Goal: Obtain resource: Download file/media

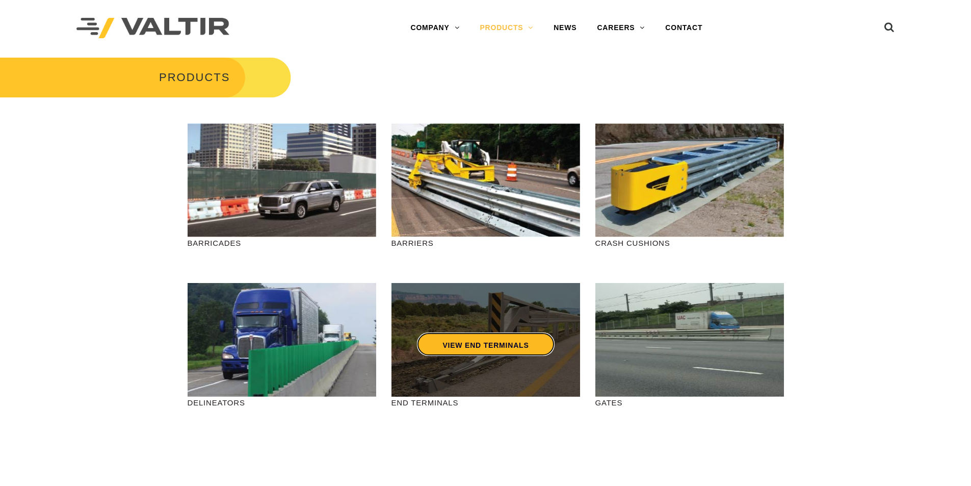
click at [499, 353] on link "VIEW END TERMINALS" at bounding box center [485, 343] width 137 height 23
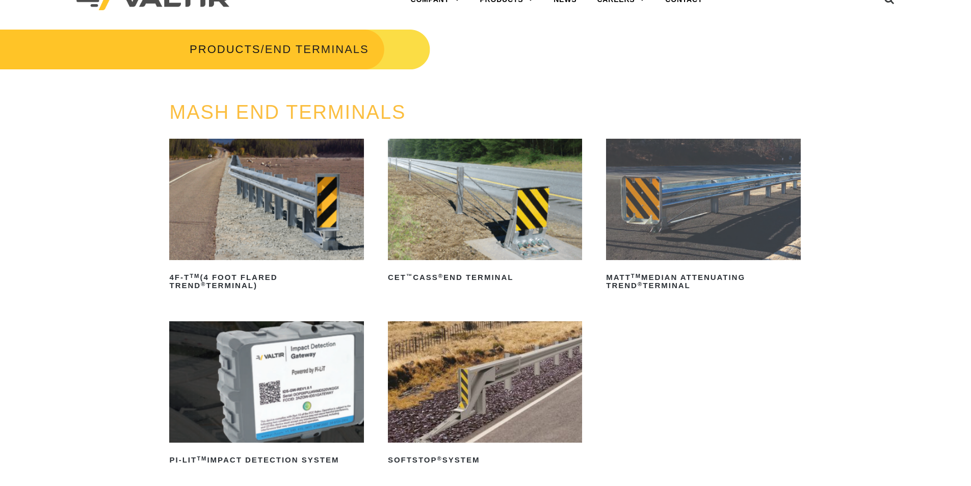
scroll to position [51, 0]
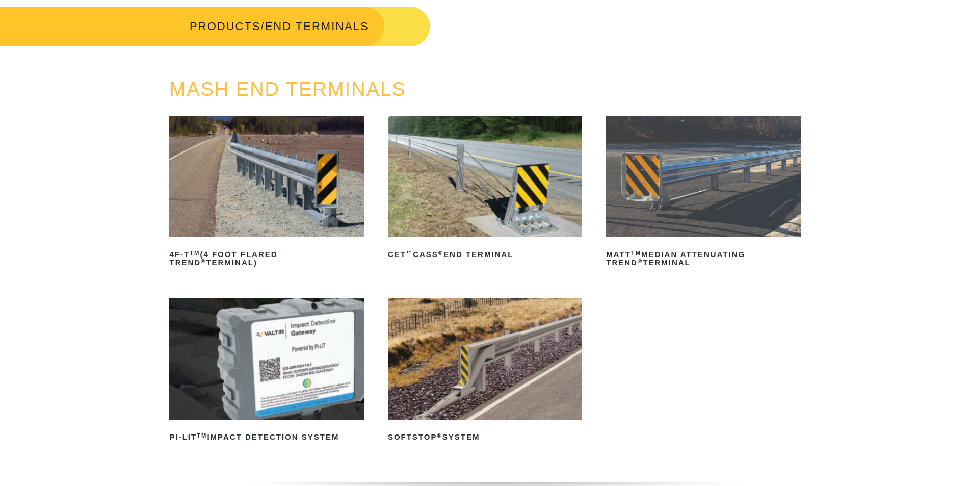
click at [519, 209] on img at bounding box center [485, 176] width 194 height 121
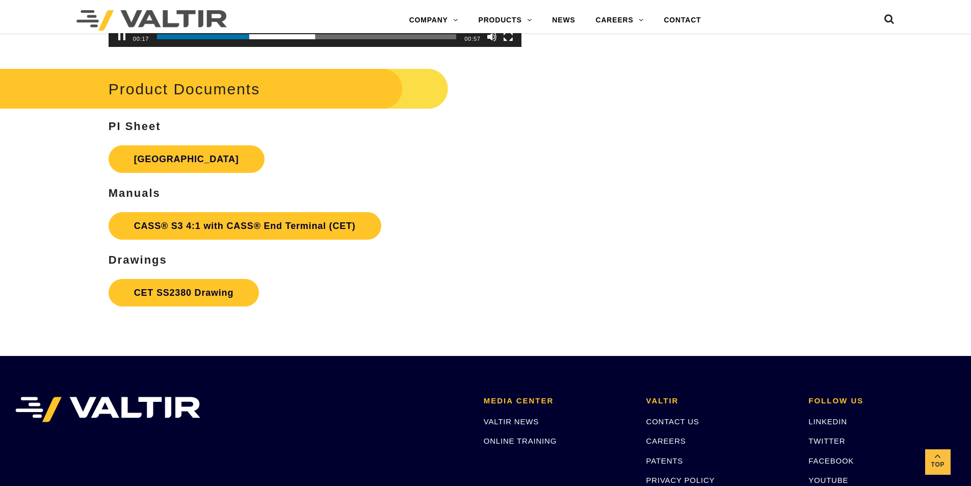
scroll to position [3415, 0]
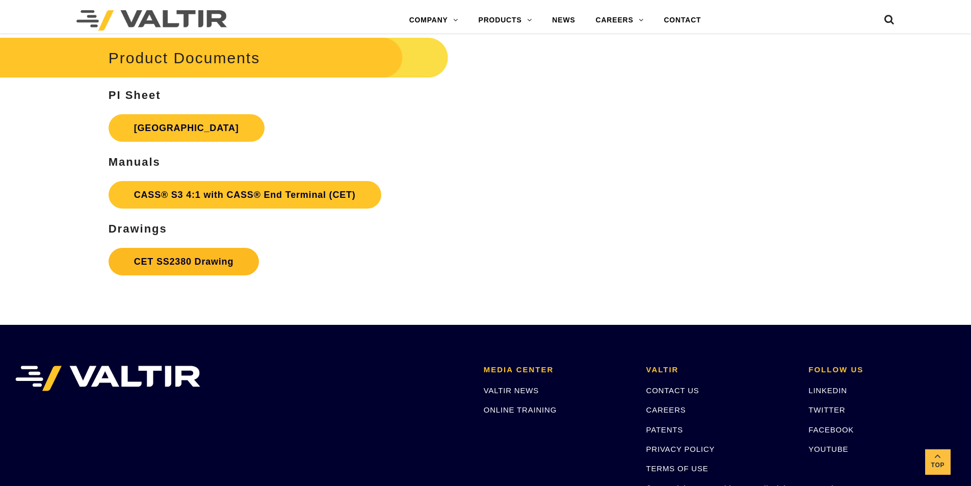
click at [206, 267] on link "CET SS2380 Drawing" at bounding box center [184, 262] width 150 height 28
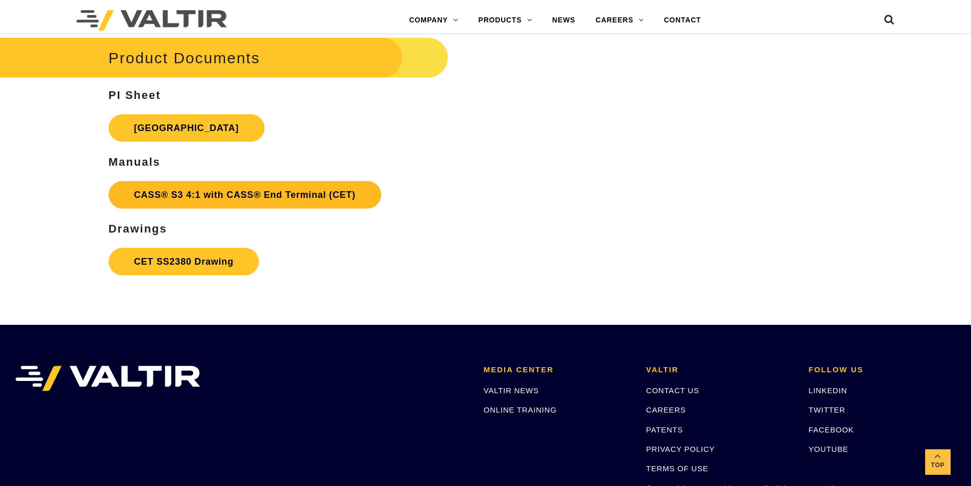
click at [279, 197] on link "CASS® S3 4:1 with CASS® End Terminal (CET)" at bounding box center [245, 195] width 273 height 28
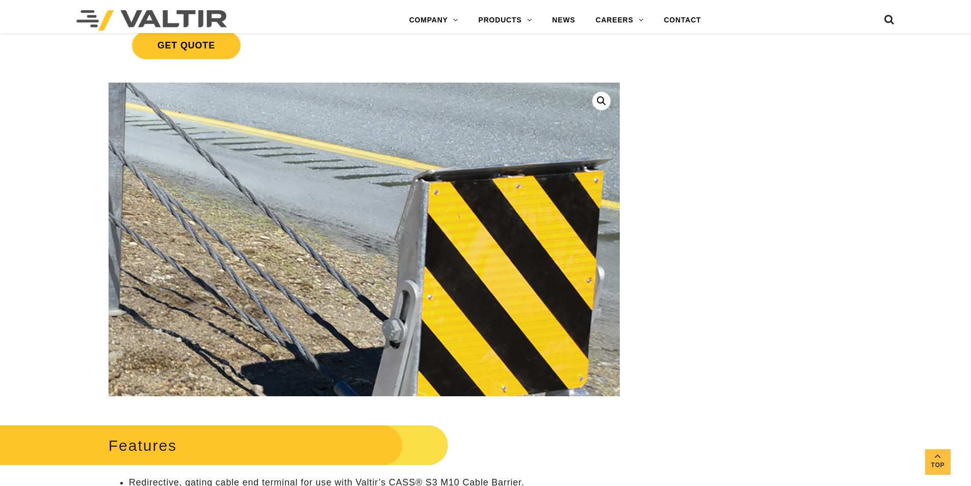
scroll to position [0, 0]
